Goal: Information Seeking & Learning: Learn about a topic

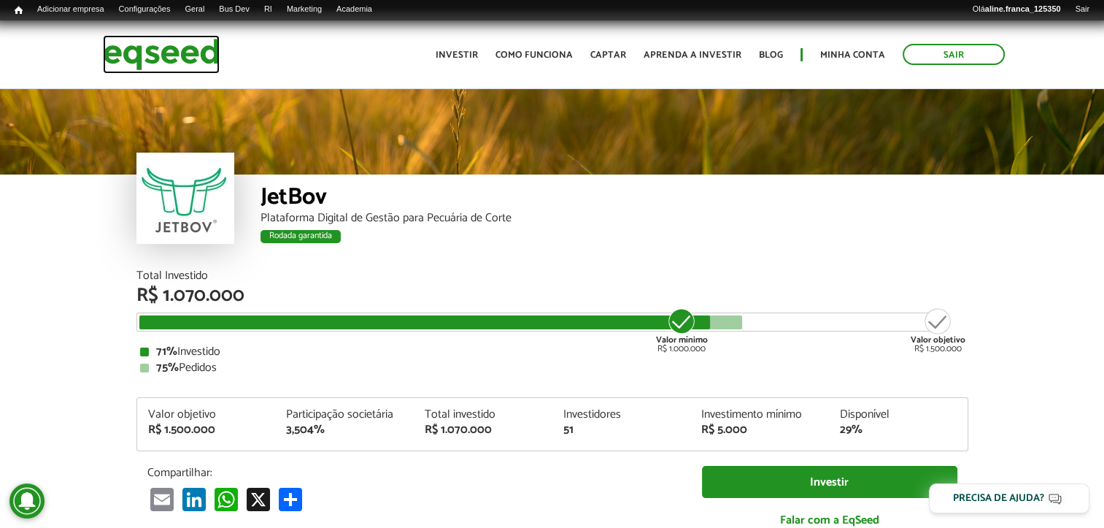
click at [197, 48] on img at bounding box center [161, 54] width 117 height 39
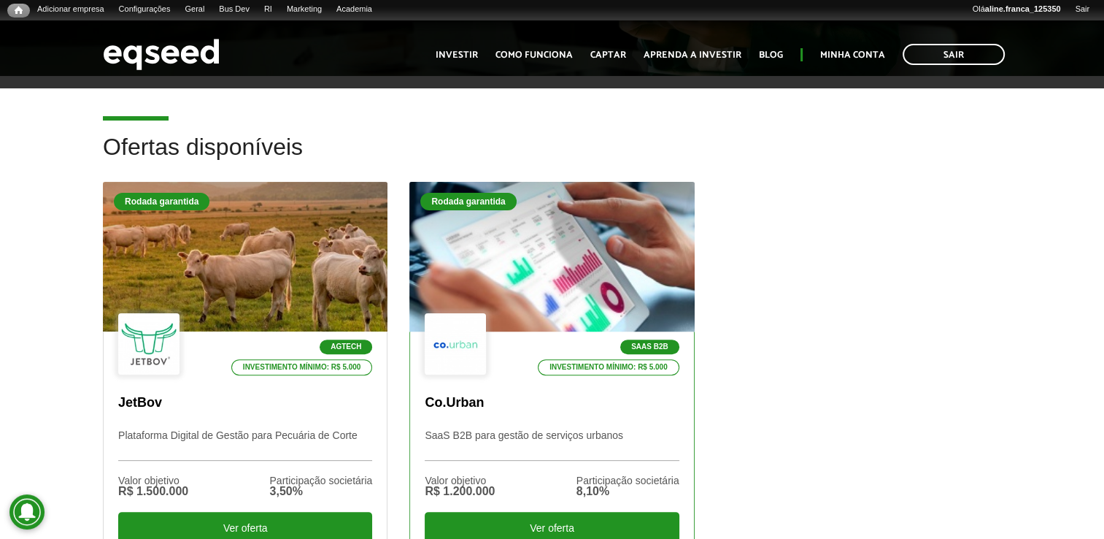
scroll to position [365, 0]
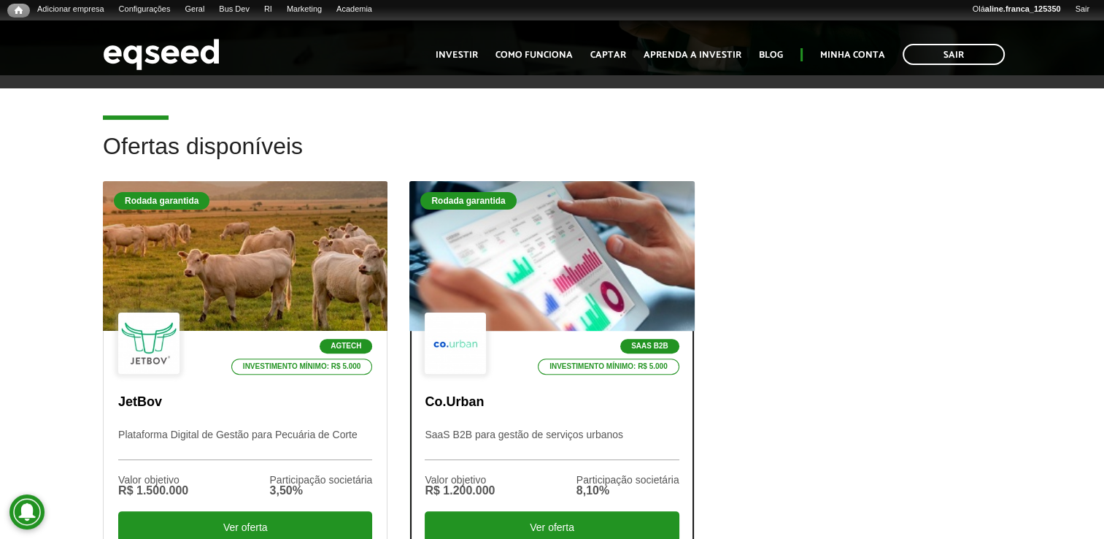
click at [549, 281] on div at bounding box center [552, 256] width 342 height 180
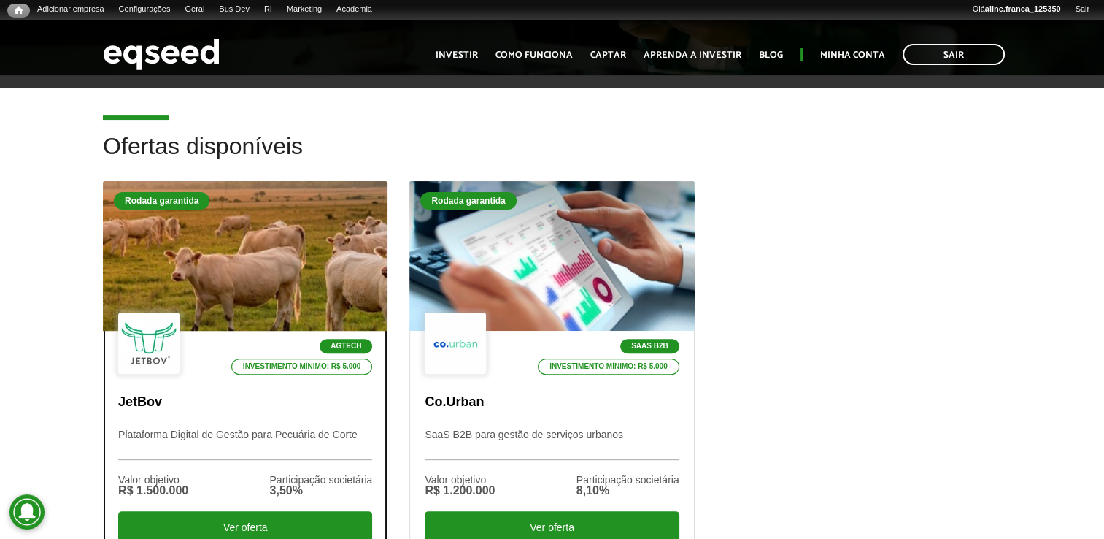
click at [246, 266] on div at bounding box center [245, 256] width 342 height 180
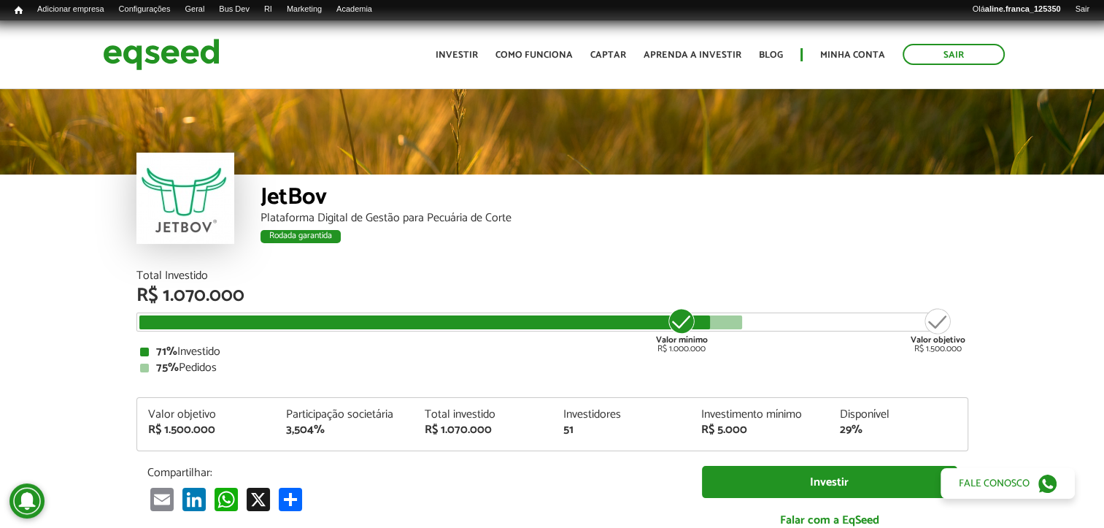
scroll to position [1608, 0]
